Goal: Find specific page/section: Find specific page/section

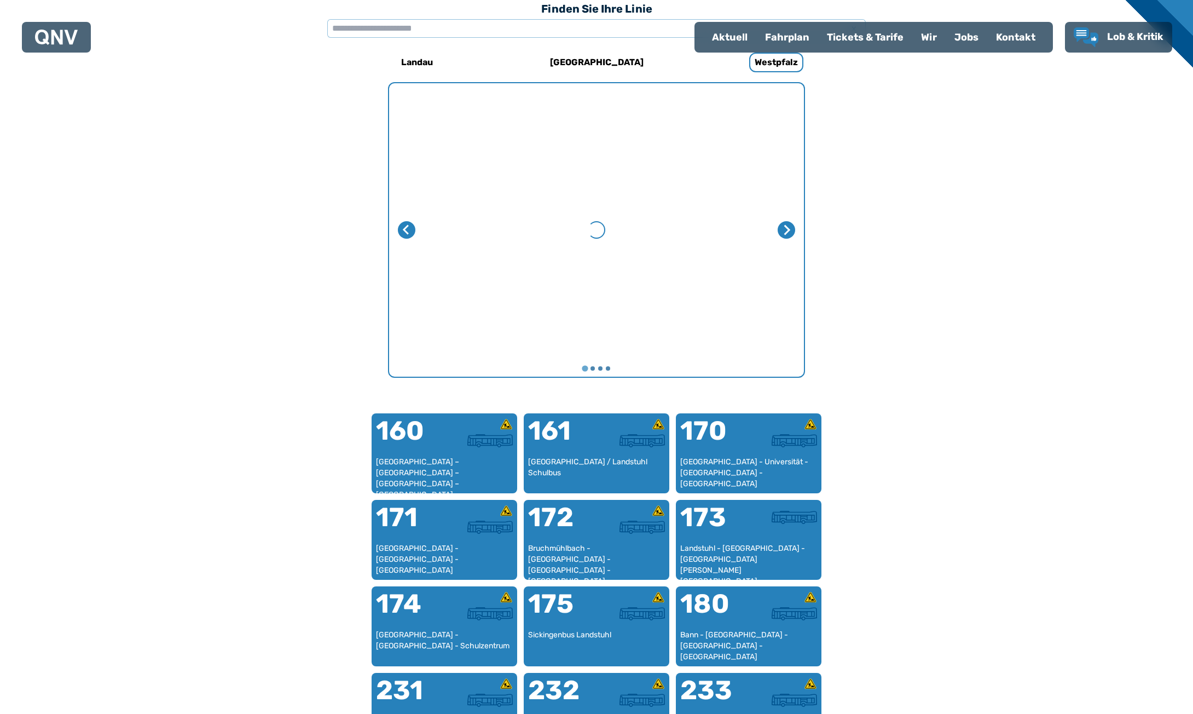
click at [726, 37] on div "Aktuell" at bounding box center [729, 37] width 53 height 28
select select "*"
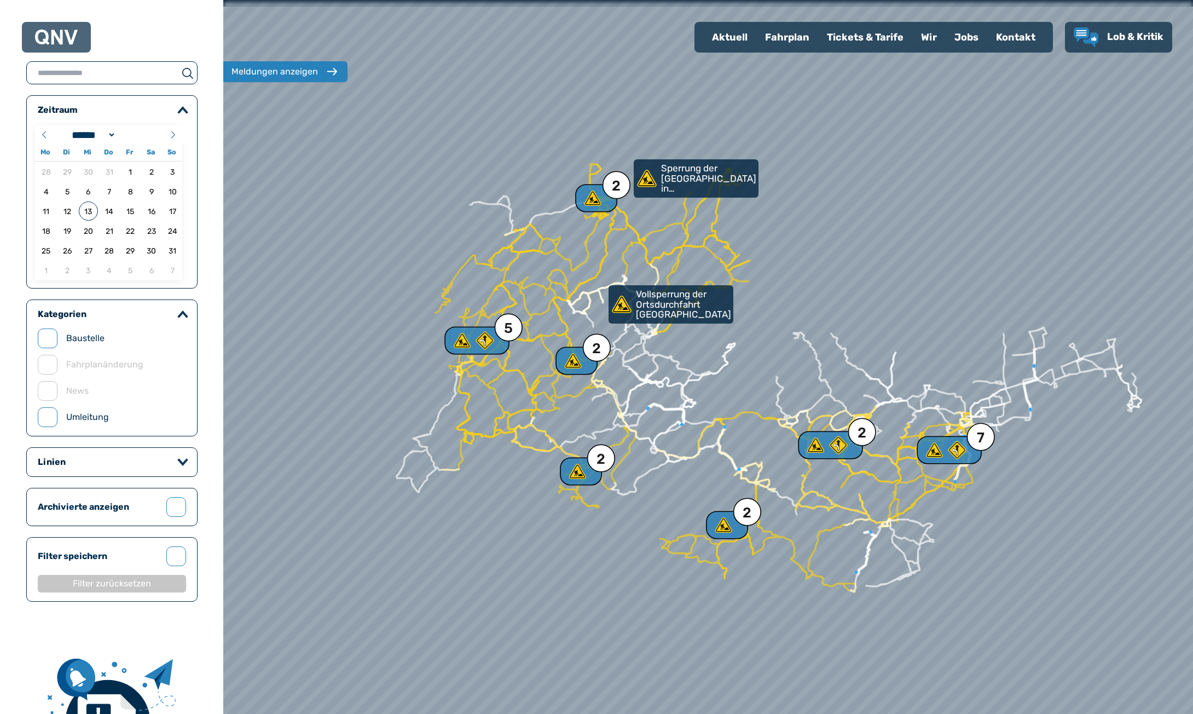
click at [785, 35] on div "Fahrplan" at bounding box center [787, 37] width 62 height 28
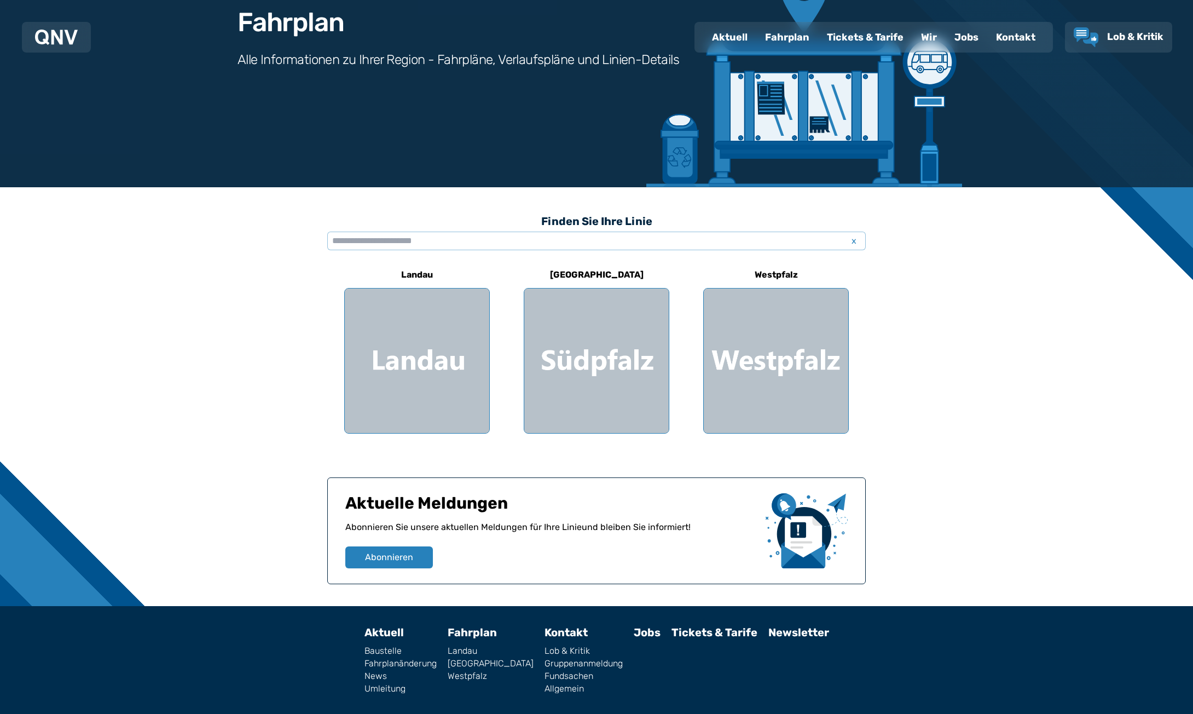
scroll to position [155, 0]
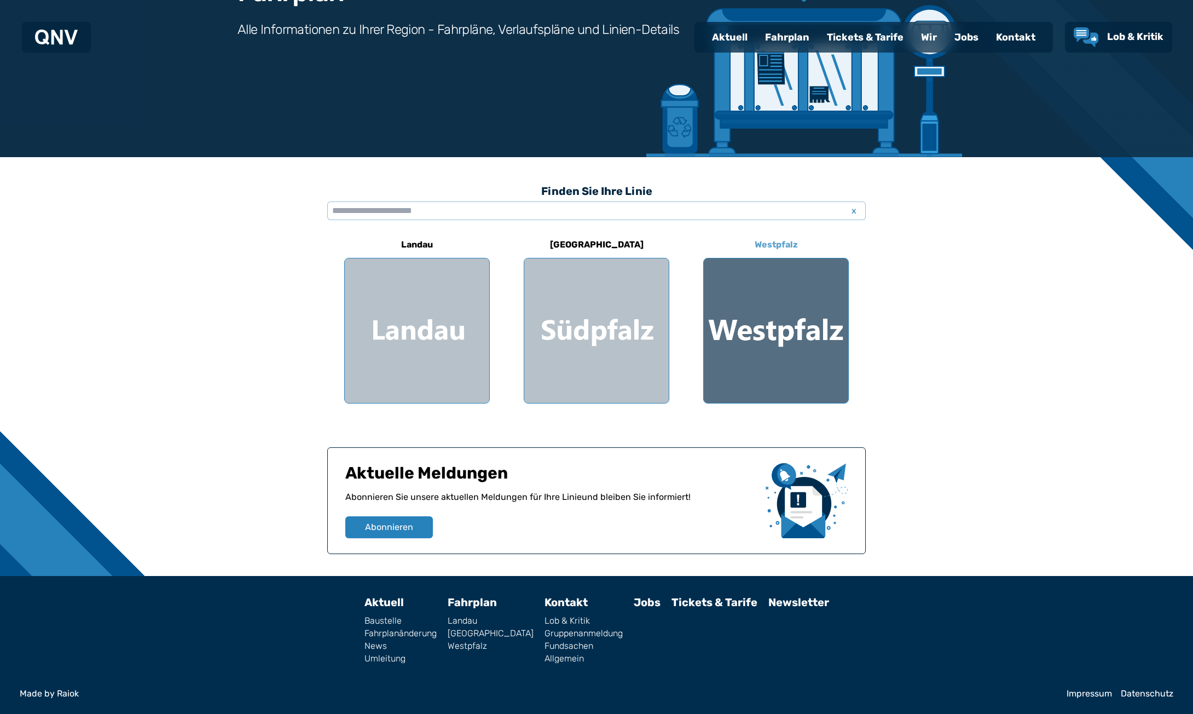
click at [756, 328] on div at bounding box center [776, 330] width 144 height 144
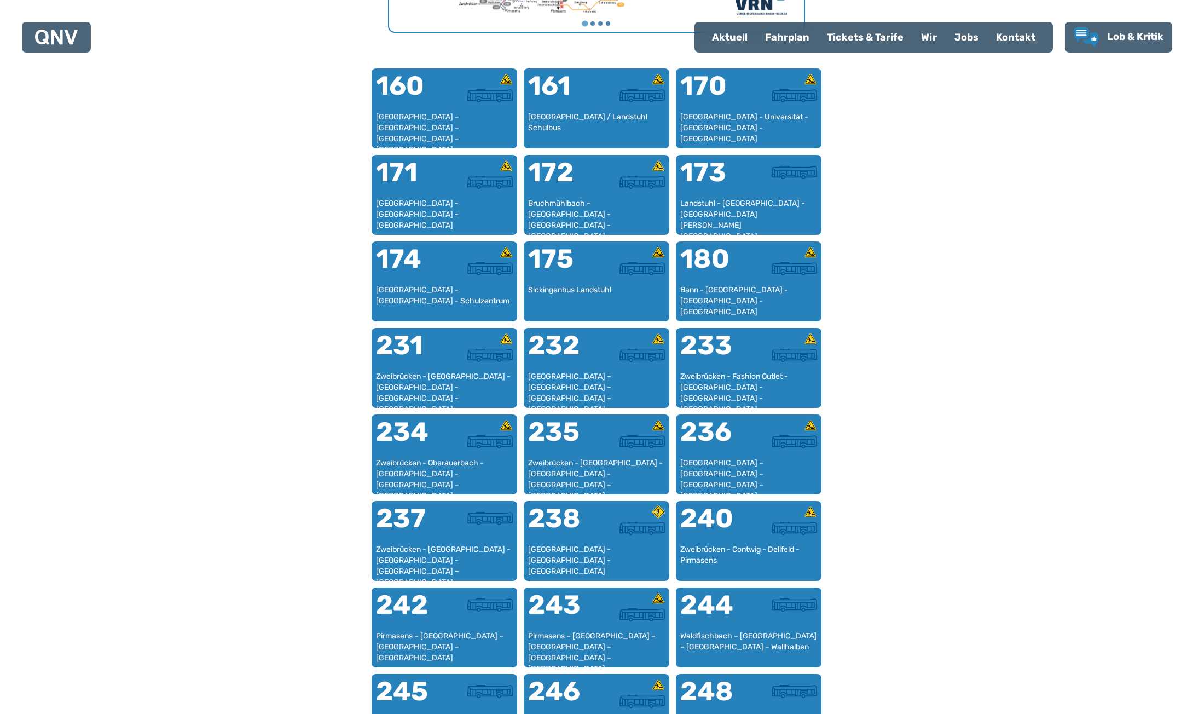
scroll to position [501, 0]
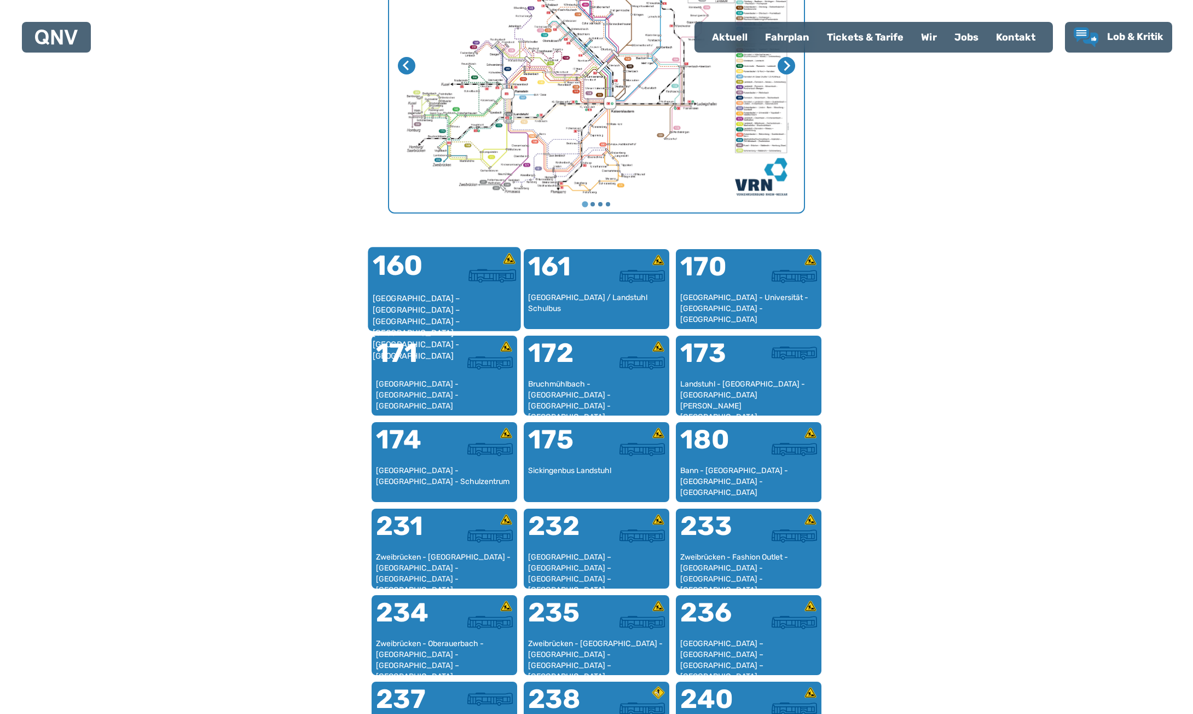
click at [442, 294] on div "[GEOGRAPHIC_DATA] – [GEOGRAPHIC_DATA] – [GEOGRAPHIC_DATA] – [GEOGRAPHIC_DATA] –…" at bounding box center [445, 309] width 144 height 33
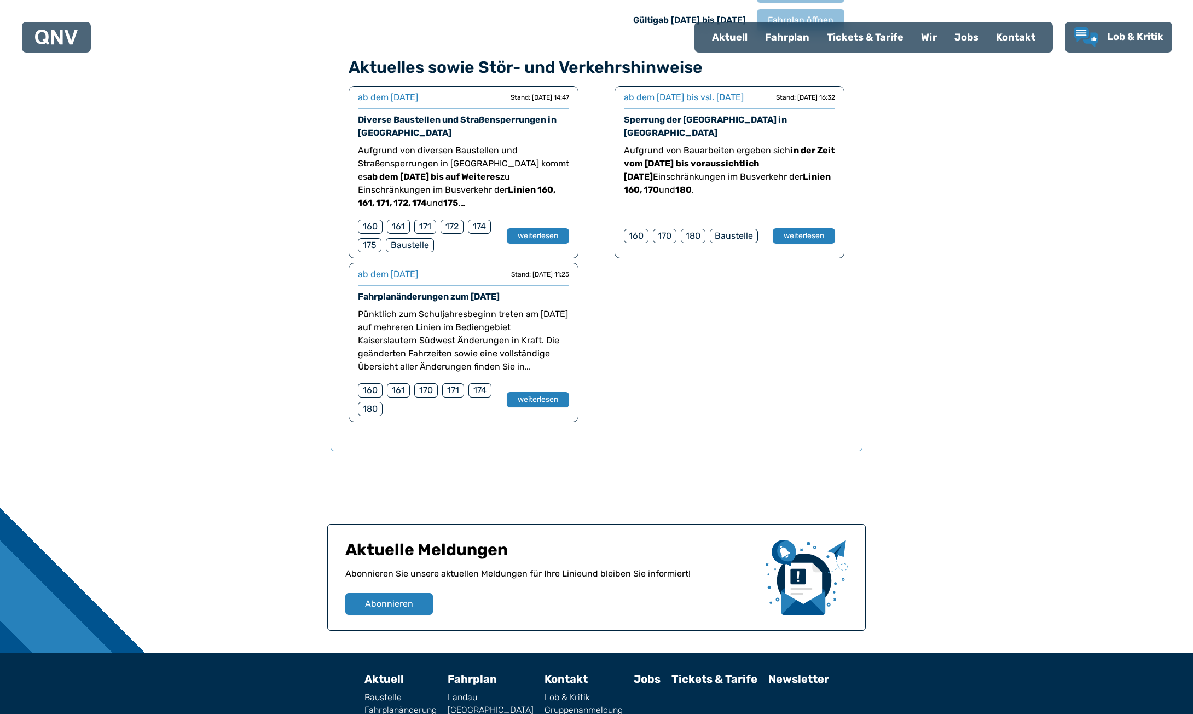
scroll to position [999, 0]
